Goal: Find specific page/section: Find specific page/section

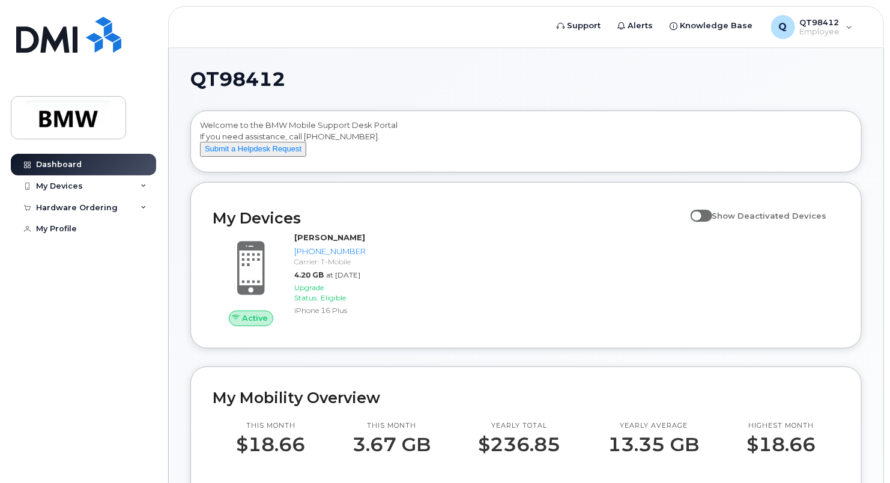
scroll to position [60, 0]
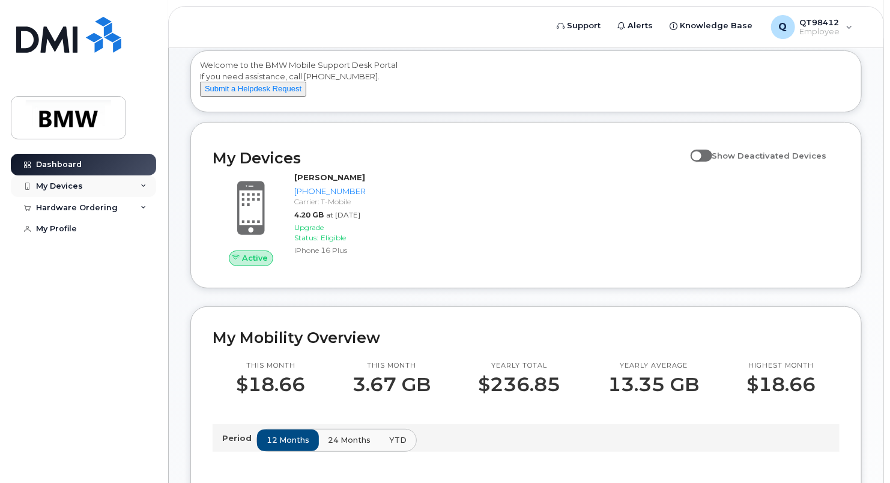
click at [141, 186] on icon at bounding box center [144, 186] width 6 height 6
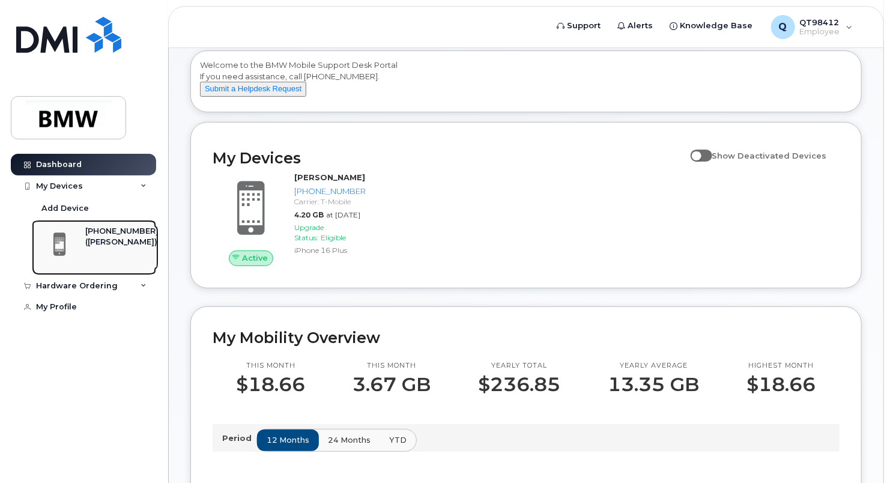
click at [104, 237] on div "([PERSON_NAME])" at bounding box center [121, 242] width 73 height 11
